Goal: Information Seeking & Learning: Learn about a topic

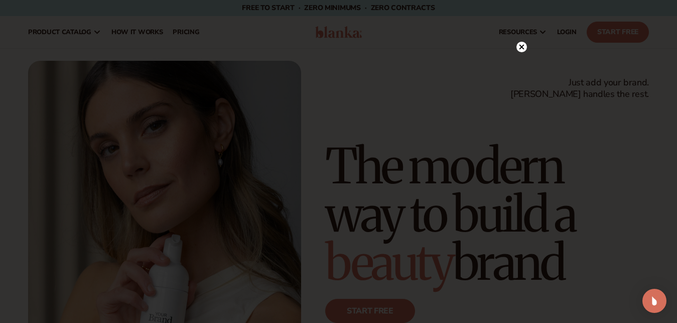
click at [519, 49] on circle at bounding box center [522, 47] width 11 height 11
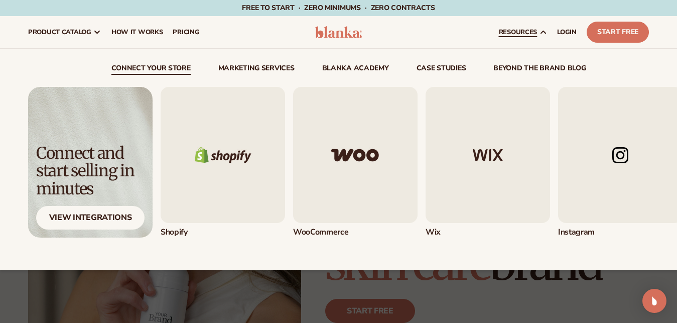
click at [492, 152] on img "3 / 5" at bounding box center [488, 155] width 125 height 136
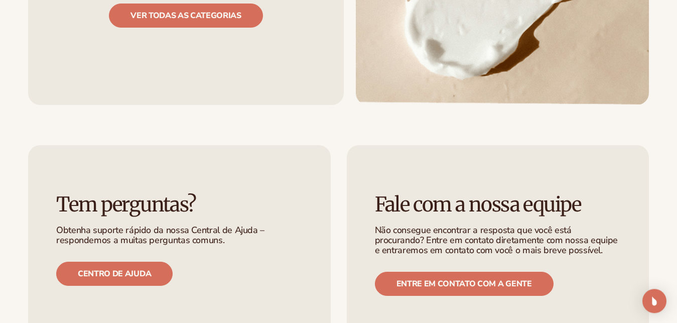
scroll to position [1131, 0]
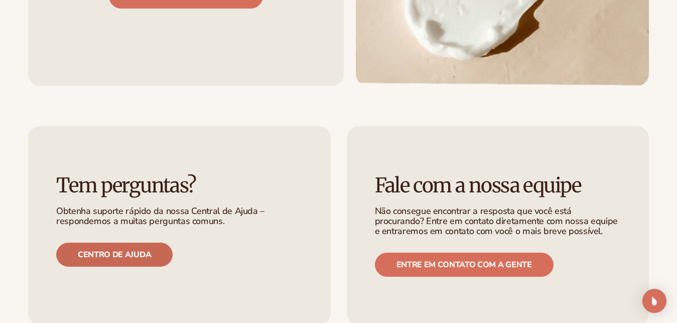
click at [101, 248] on link "Centro de ajuda" at bounding box center [114, 254] width 116 height 24
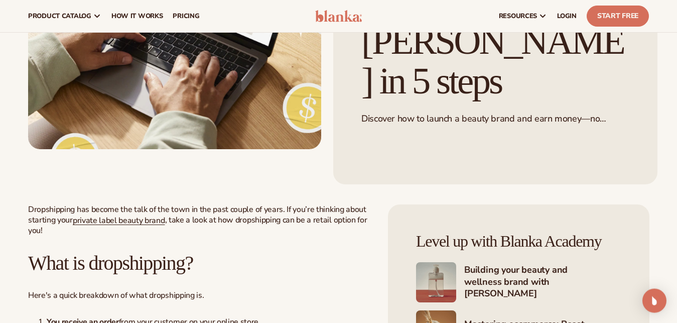
scroll to position [205, 0]
